Goal: Find specific page/section: Find specific page/section

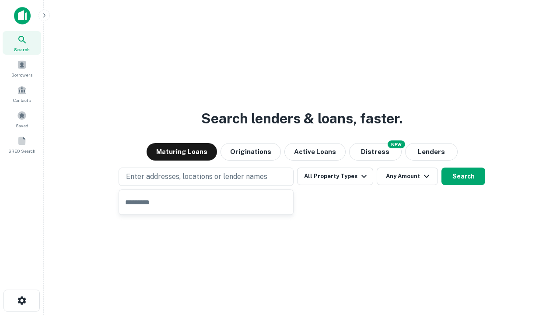
type input "**********"
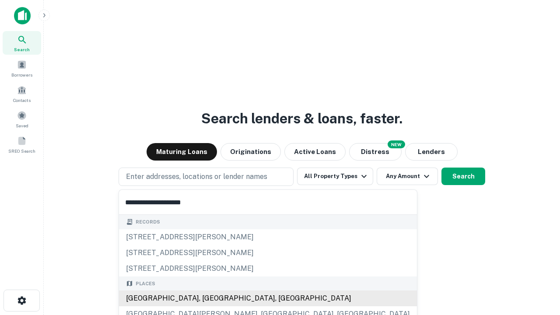
click at [209, 298] on div "Santa Monica, CA, USA" at bounding box center [268, 298] width 298 height 16
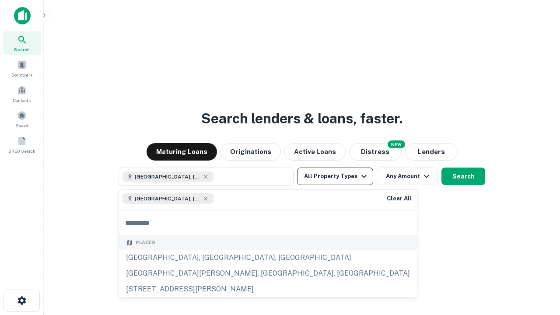
click at [335, 176] on button "All Property Types" at bounding box center [335, 176] width 76 height 17
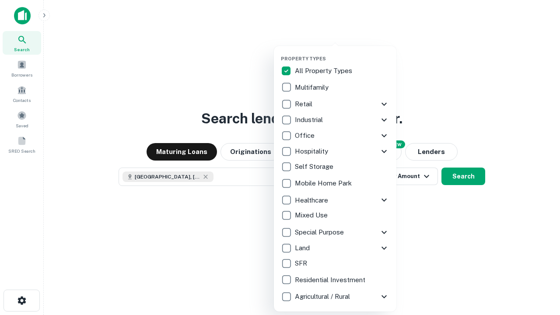
click at [342, 53] on button "button" at bounding box center [342, 53] width 122 height 0
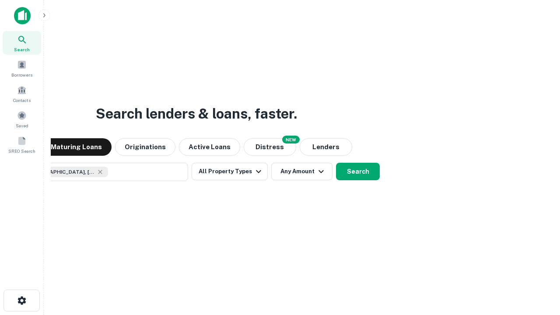
scroll to position [14, 0]
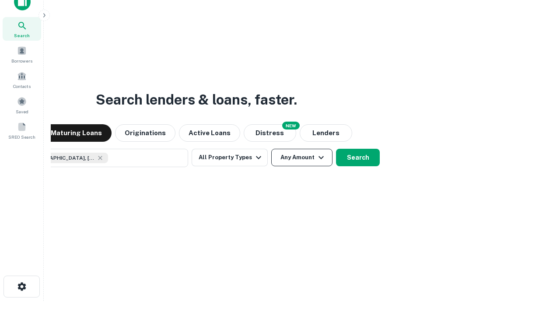
click at [271, 149] on button "Any Amount" at bounding box center [301, 157] width 61 height 17
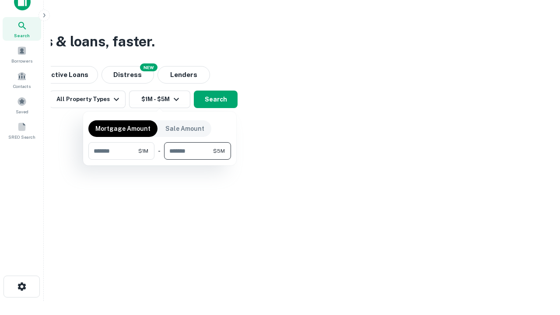
type input "*******"
click at [160, 160] on button "button" at bounding box center [159, 160] width 143 height 0
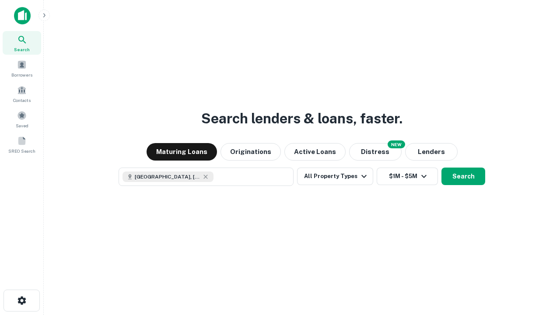
scroll to position [14, 0]
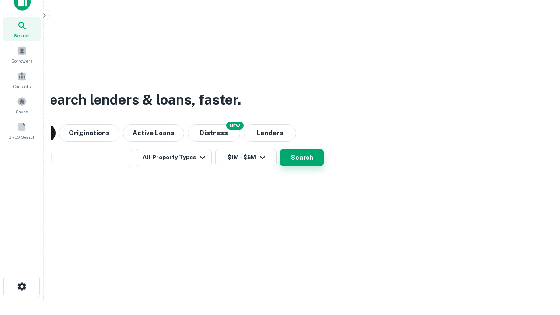
click at [280, 149] on button "Search" at bounding box center [302, 157] width 44 height 17
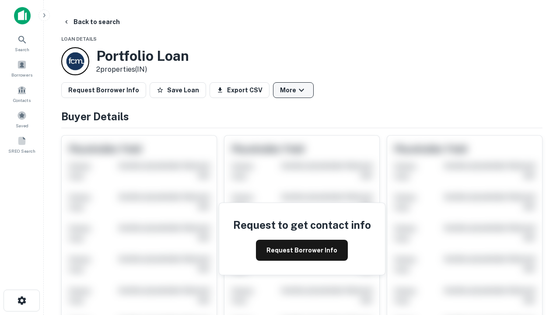
click at [293, 90] on button "More" at bounding box center [293, 90] width 41 height 16
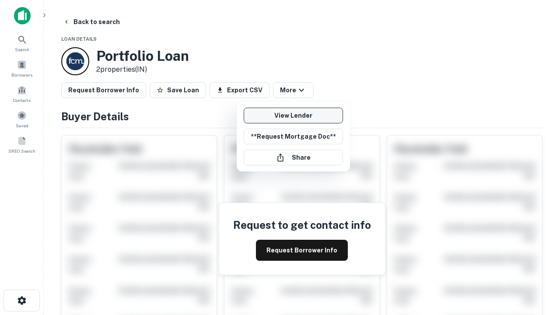
click at [293, 115] on link "View Lender" at bounding box center [293, 116] width 99 height 16
